Goal: Information Seeking & Learning: Learn about a topic

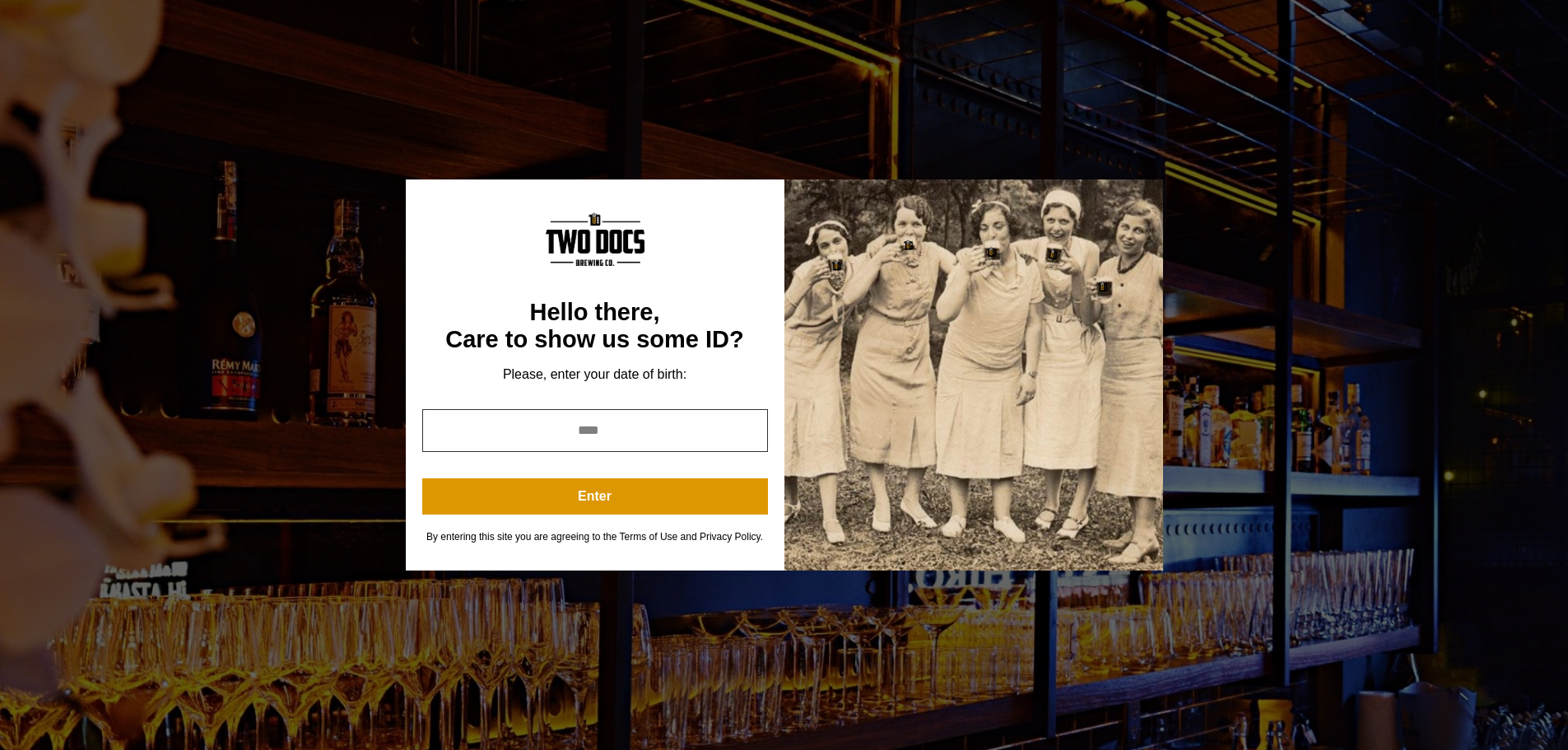
click at [593, 434] on input "year" at bounding box center [595, 430] width 346 height 42
type input "****"
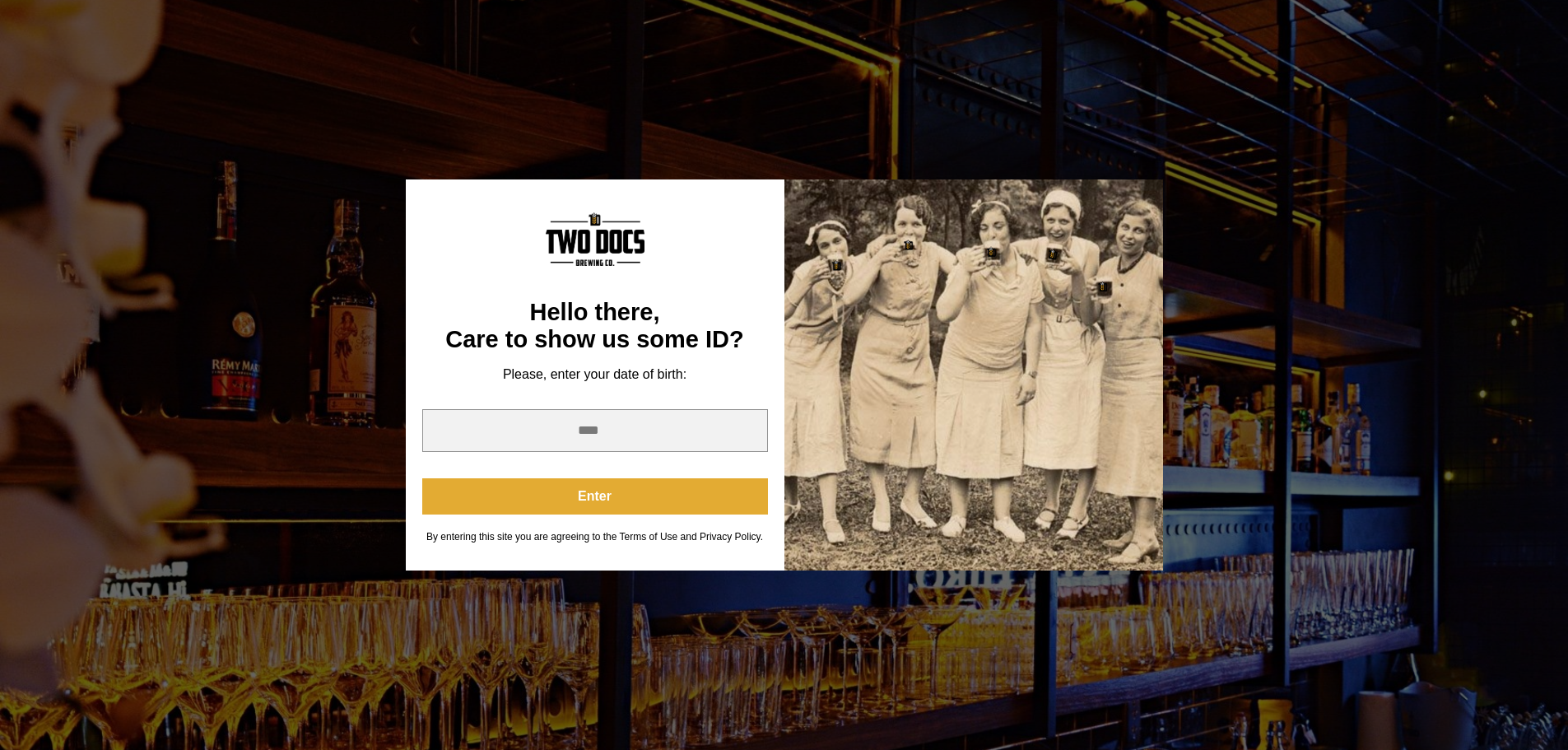
click at [657, 507] on button "Enter" at bounding box center [595, 496] width 346 height 36
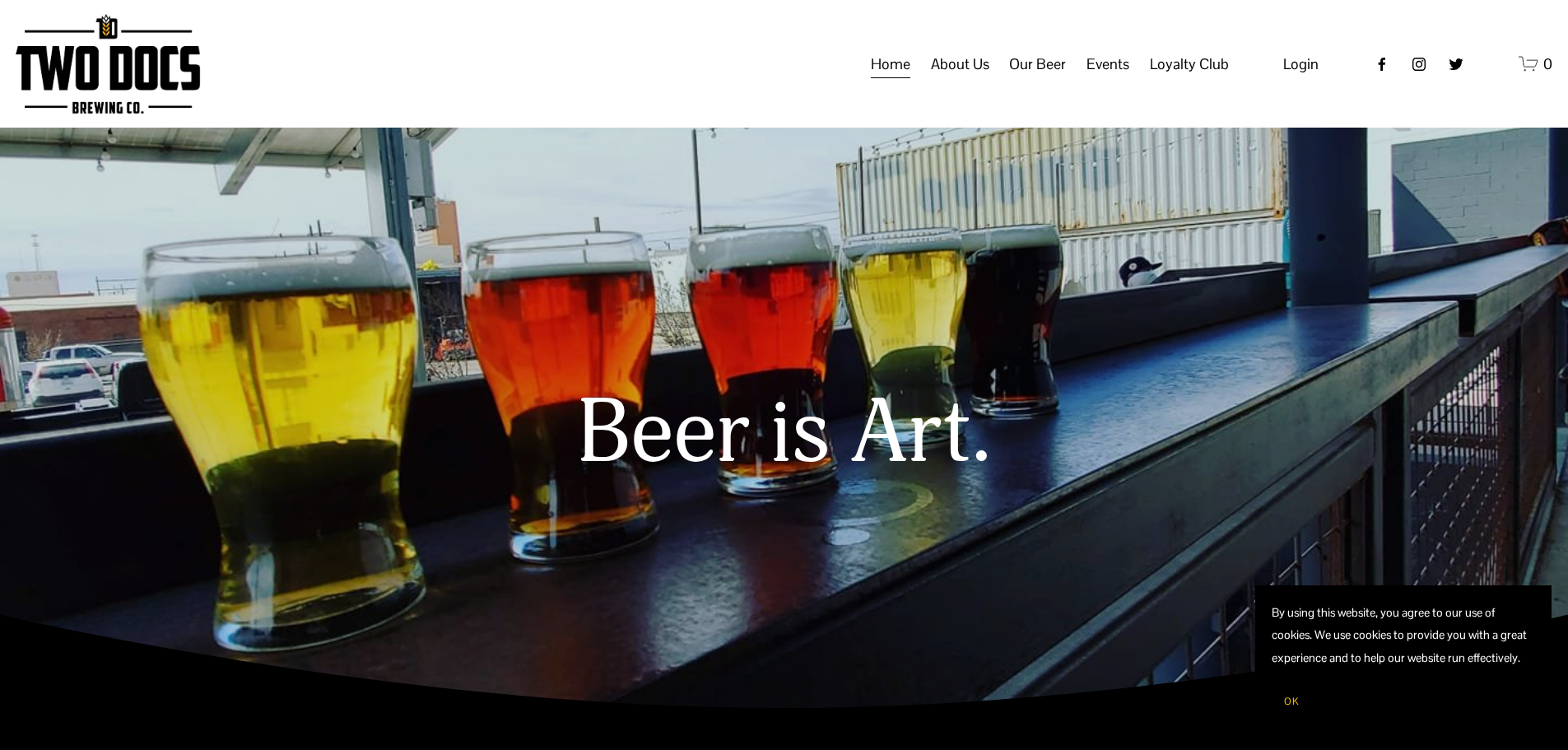
click at [1027, 78] on span "Our Beer" at bounding box center [1038, 64] width 57 height 28
click at [0, 0] on span "Raiderland RED" at bounding box center [0, 0] width 0 height 0
click at [0, 0] on span "Our Mission" at bounding box center [0, 0] width 0 height 0
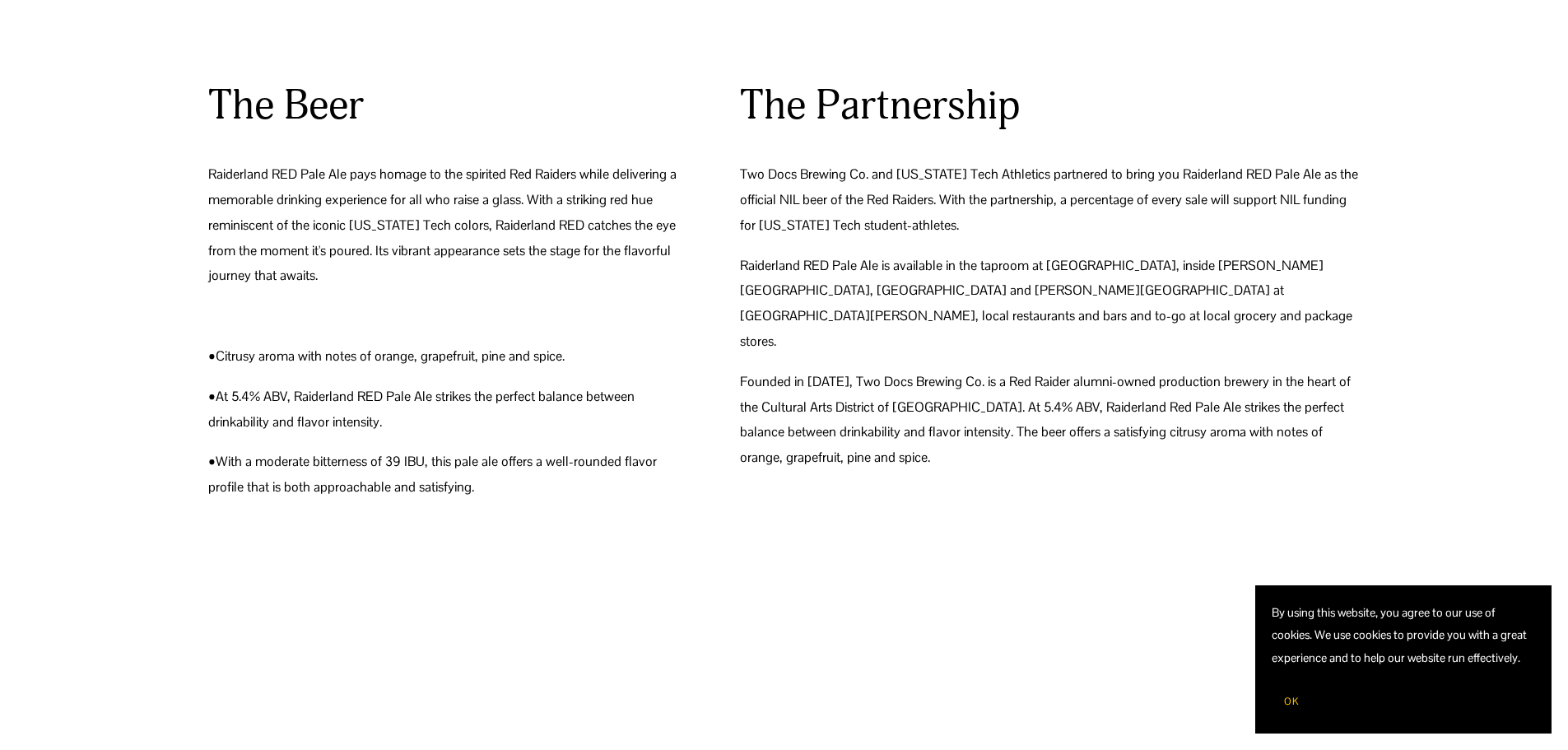
scroll to position [576, 0]
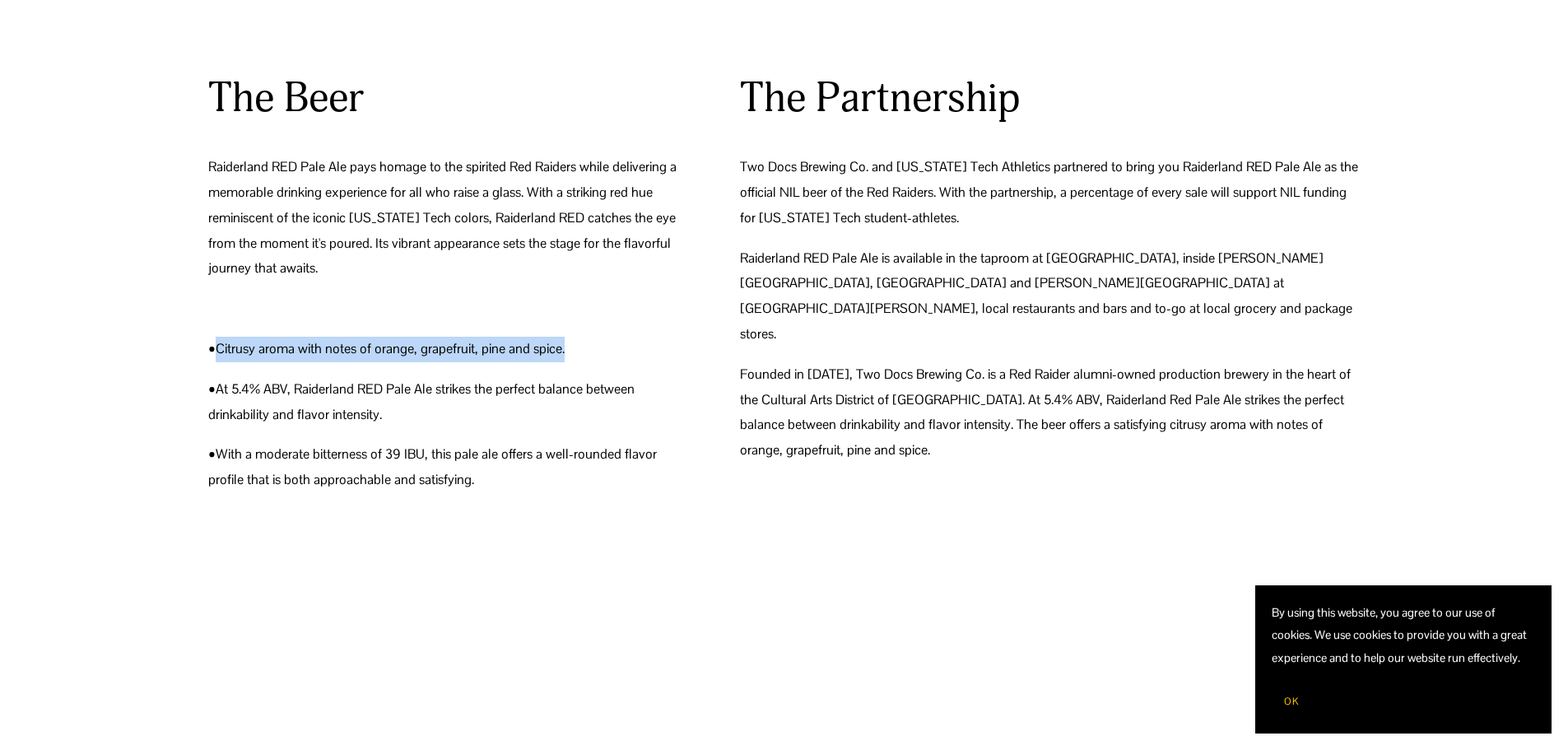
drag, startPoint x: 217, startPoint y: 352, endPoint x: 578, endPoint y: 352, distance: 361.0
click at [578, 352] on p "•Citrusy aroma with notes of orange, grapefruit, pine and spice." at bounding box center [446, 349] width 475 height 26
click at [299, 382] on p "•At 5.4% ABV, Raiderland RED Pale Ale strikes the perfect balance between drink…" at bounding box center [446, 402] width 475 height 51
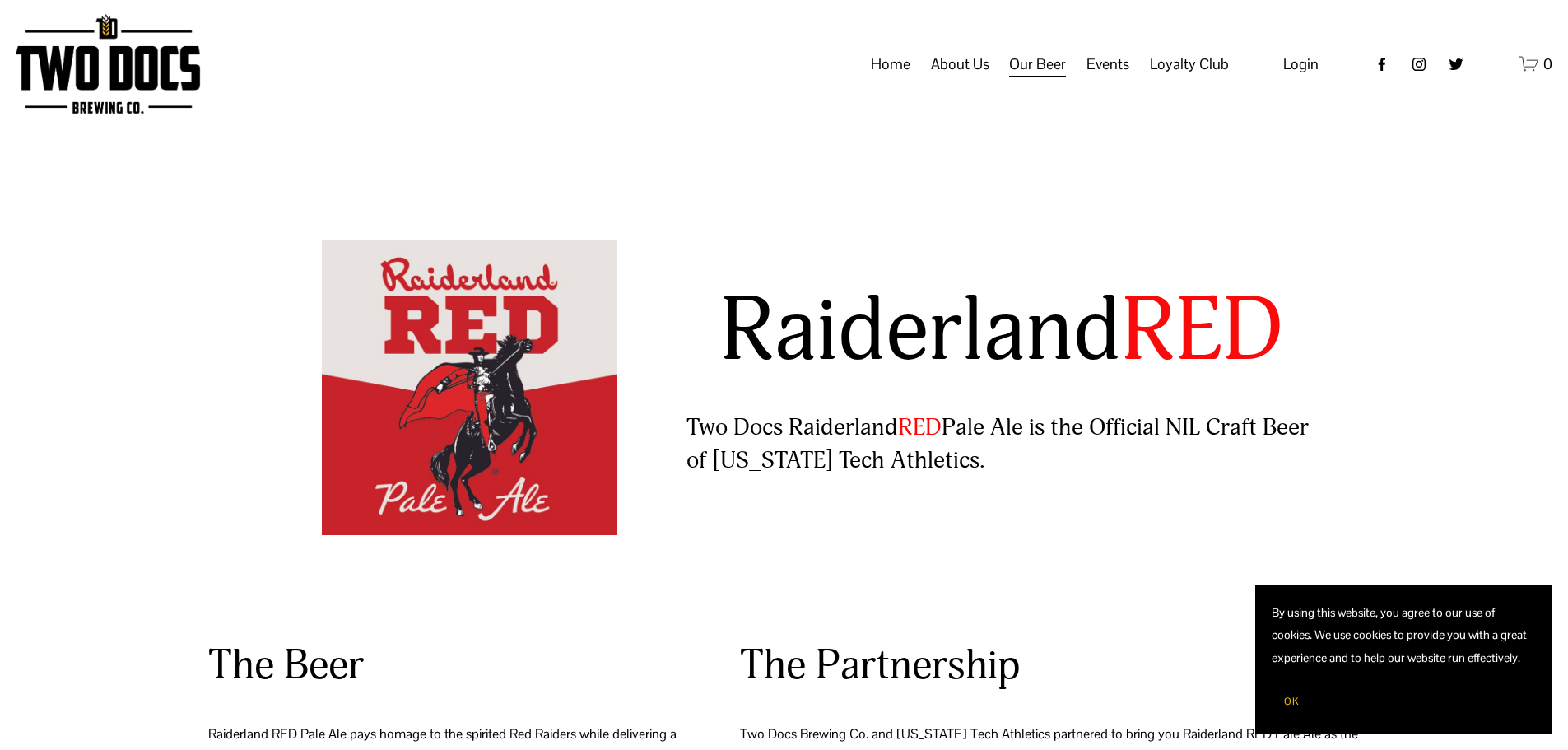
scroll to position [0, 0]
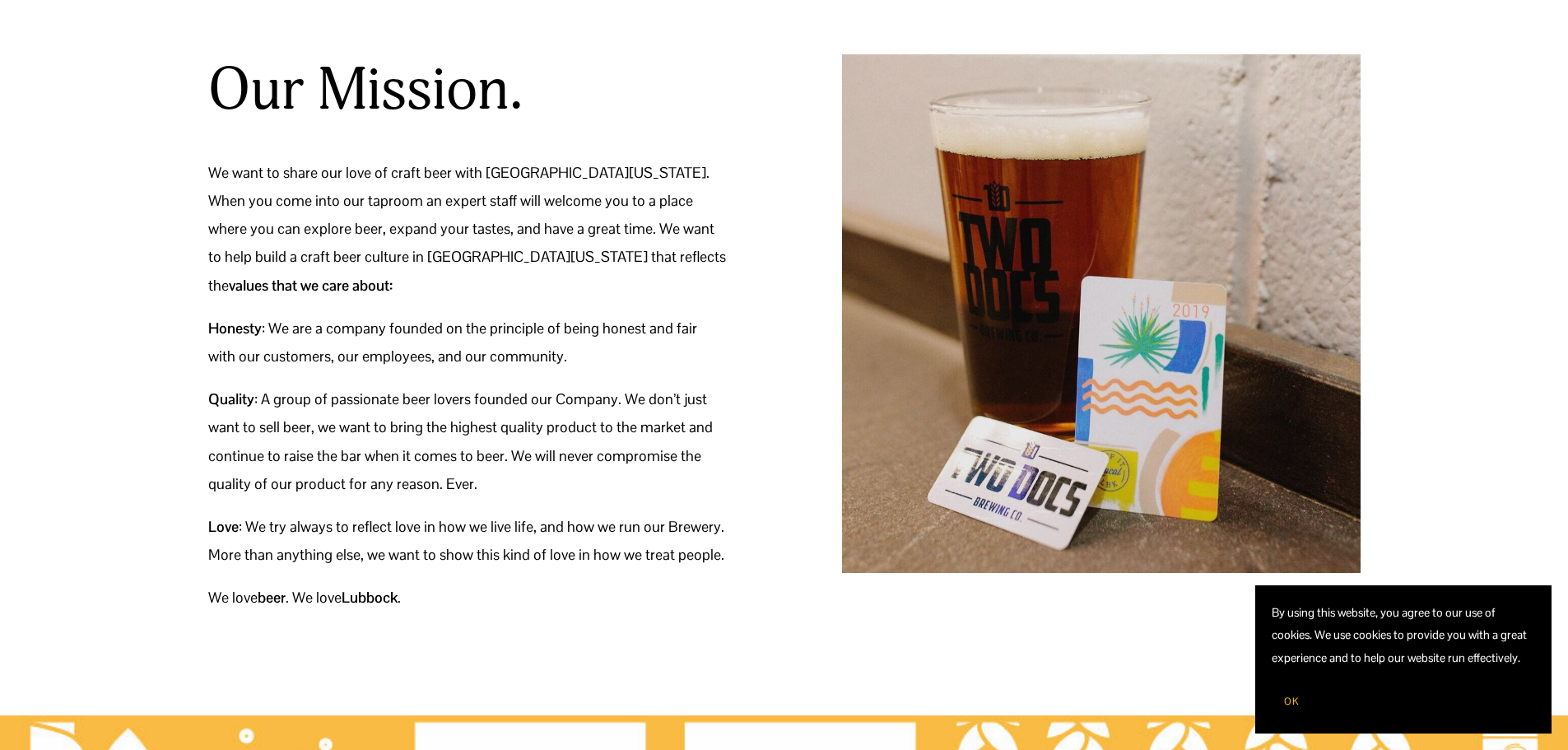
scroll to position [247, 0]
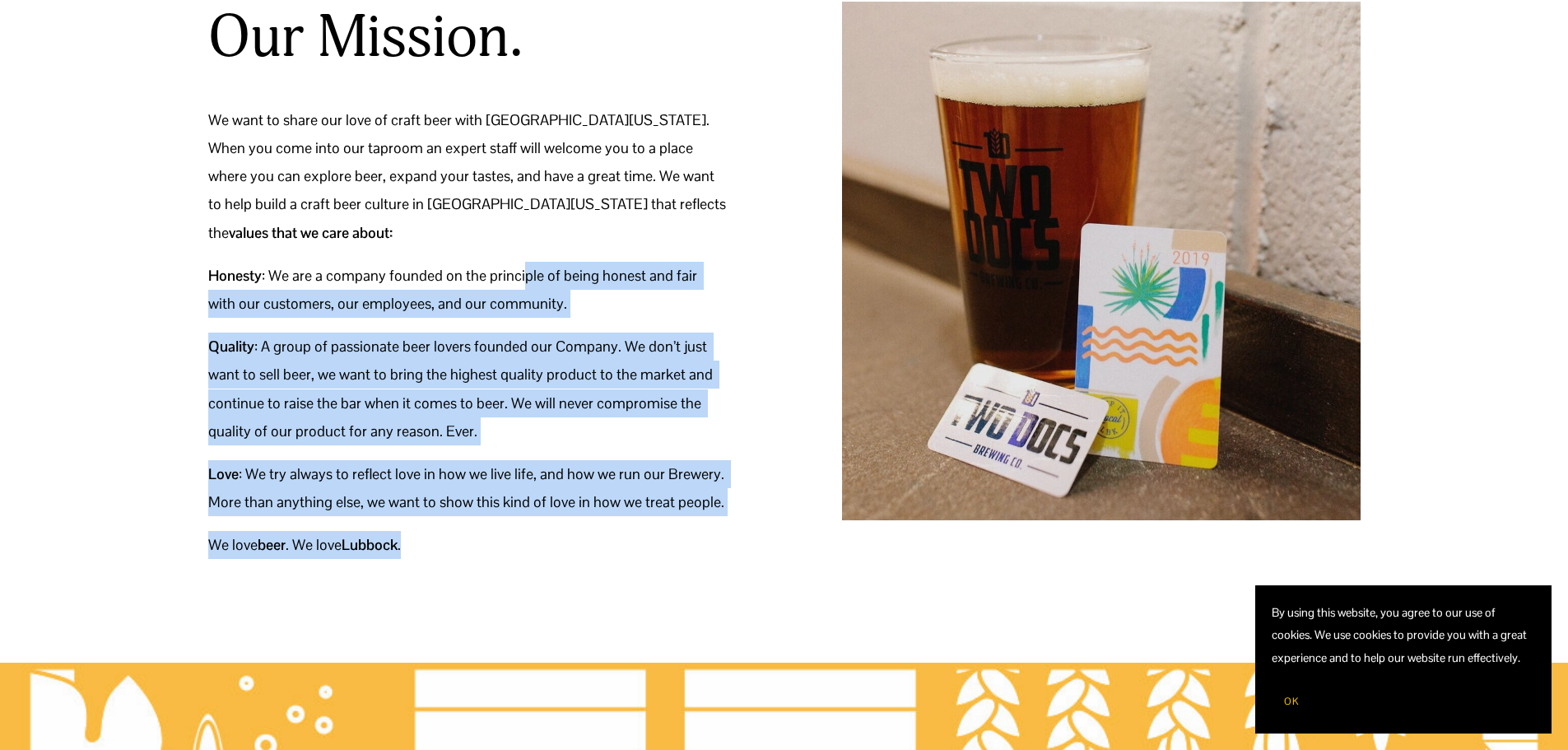
drag, startPoint x: 200, startPoint y: 242, endPoint x: 521, endPoint y: 248, distance: 321.1
click at [521, 248] on div "Our Mission. We want to share our love of craft beer with West Texas. When you …" at bounding box center [784, 280] width 1180 height 558
click at [634, 278] on p "Honesty : We are a company founded on the principle of being honest and fair wi…" at bounding box center [468, 289] width 518 height 56
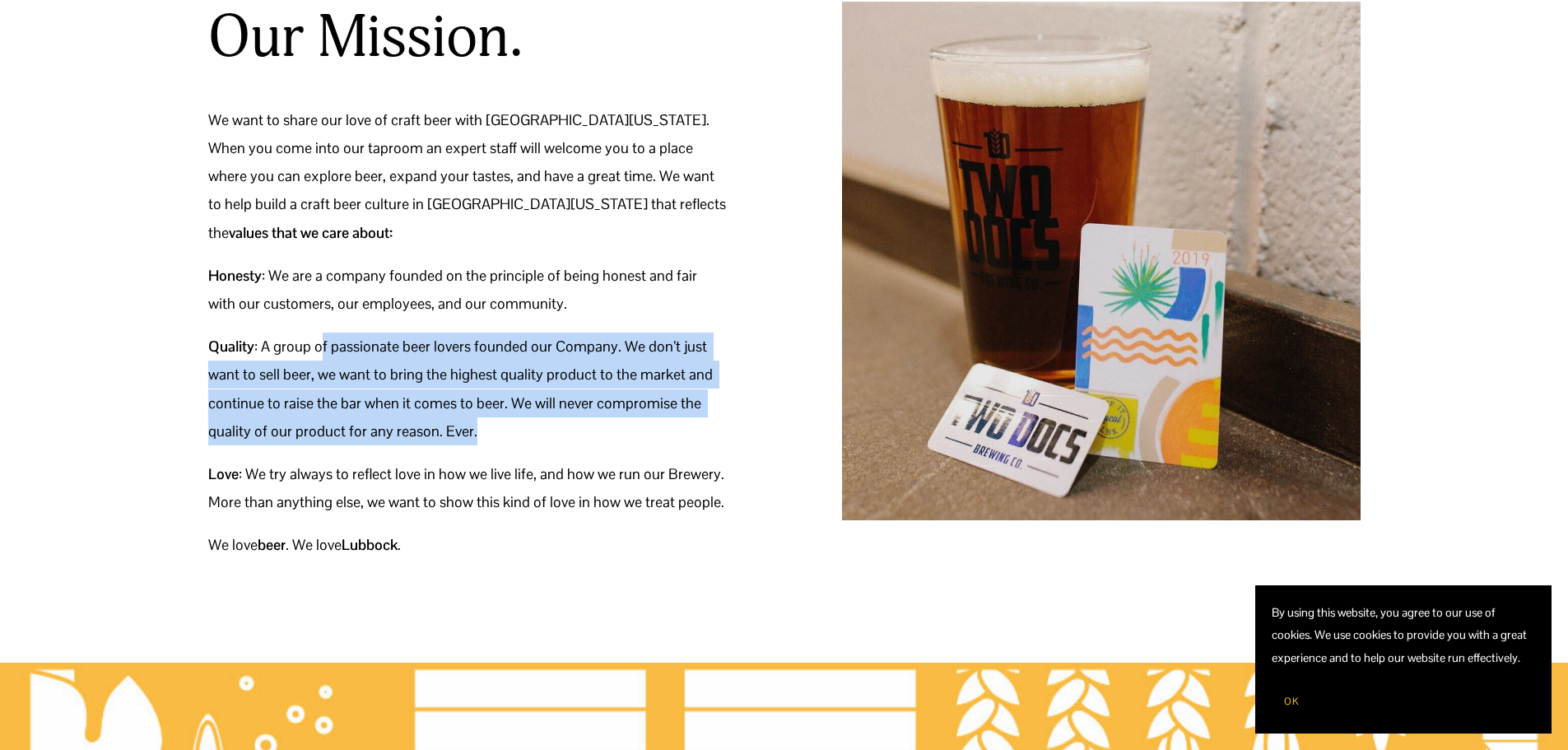
drag, startPoint x: 323, startPoint y: 308, endPoint x: 699, endPoint y: 402, distance: 387.6
click at [699, 402] on p "Quality : A group of passionate beer lovers founded our Company. We don’t just …" at bounding box center [468, 388] width 518 height 112
click at [648, 408] on p "Quality : A group of passionate beer lovers founded our Company. We don’t just …" at bounding box center [468, 388] width 518 height 112
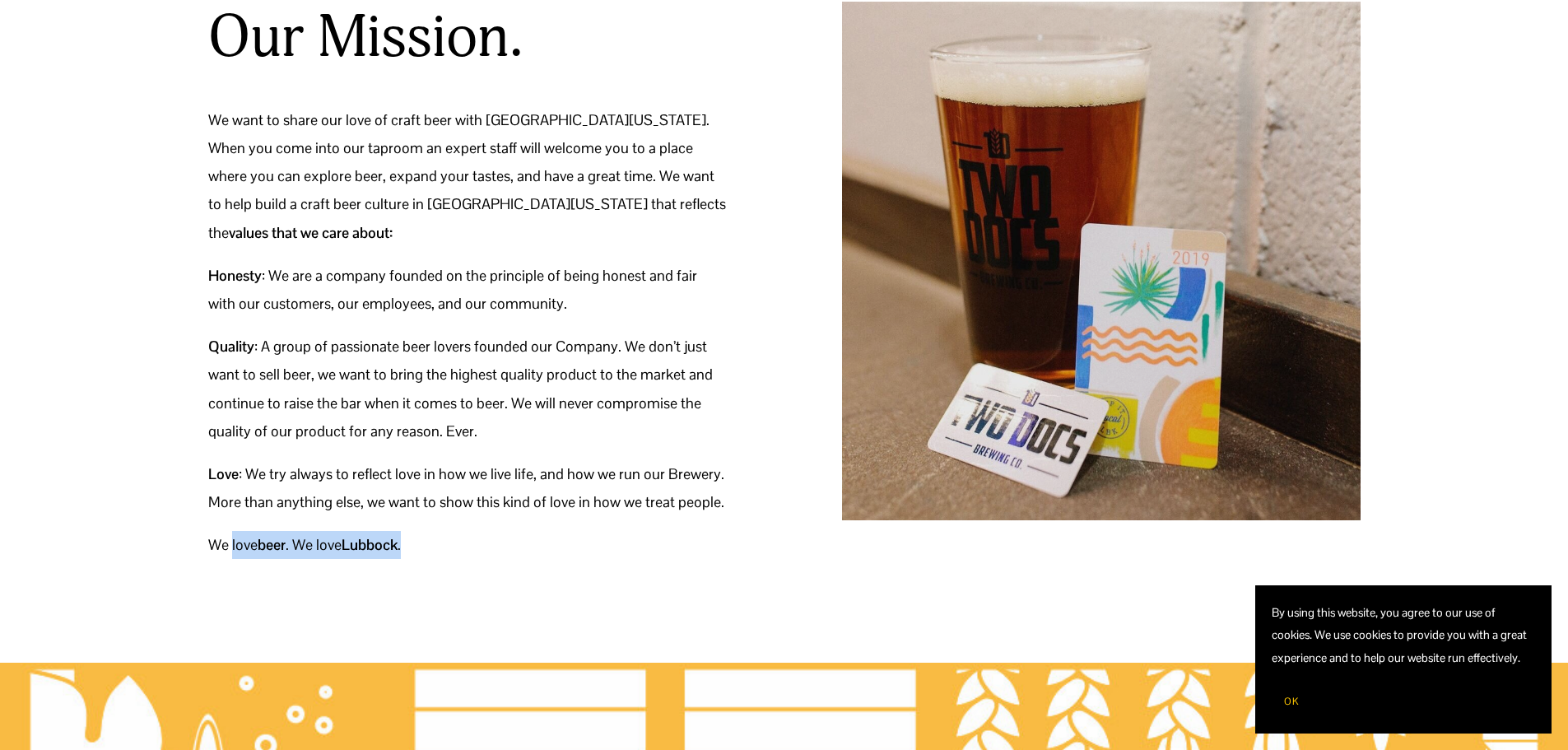
drag, startPoint x: 254, startPoint y: 514, endPoint x: 448, endPoint y: 514, distance: 194.0
click at [448, 531] on p "We love beer . We love Lubbock ." at bounding box center [468, 545] width 518 height 28
click at [463, 531] on p "We love beer . We love Lubbock ." at bounding box center [468, 545] width 518 height 28
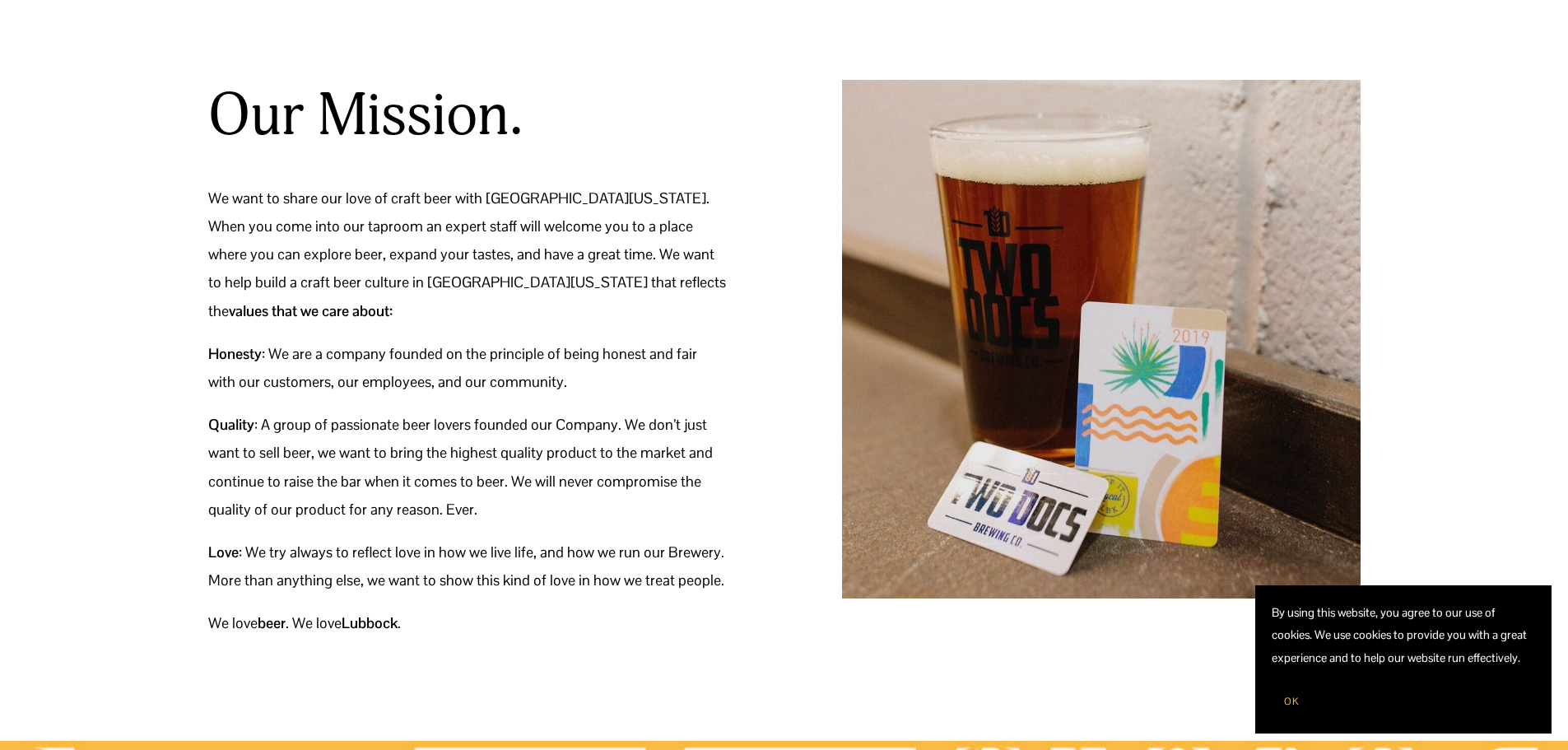
scroll to position [0, 0]
